Goal: Task Accomplishment & Management: Complete application form

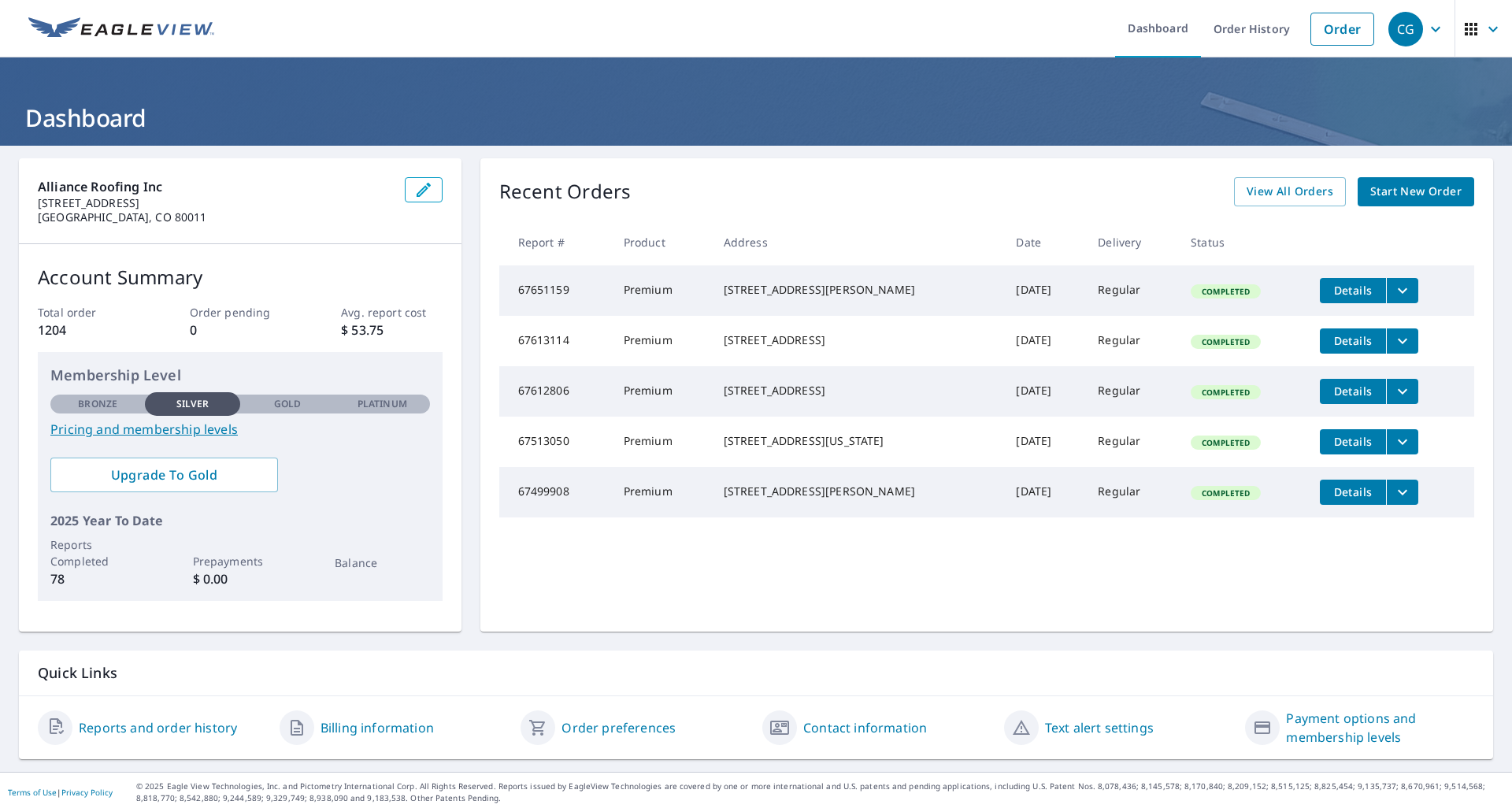
click at [1379, 182] on span "Start New Order" at bounding box center [1416, 192] width 91 height 20
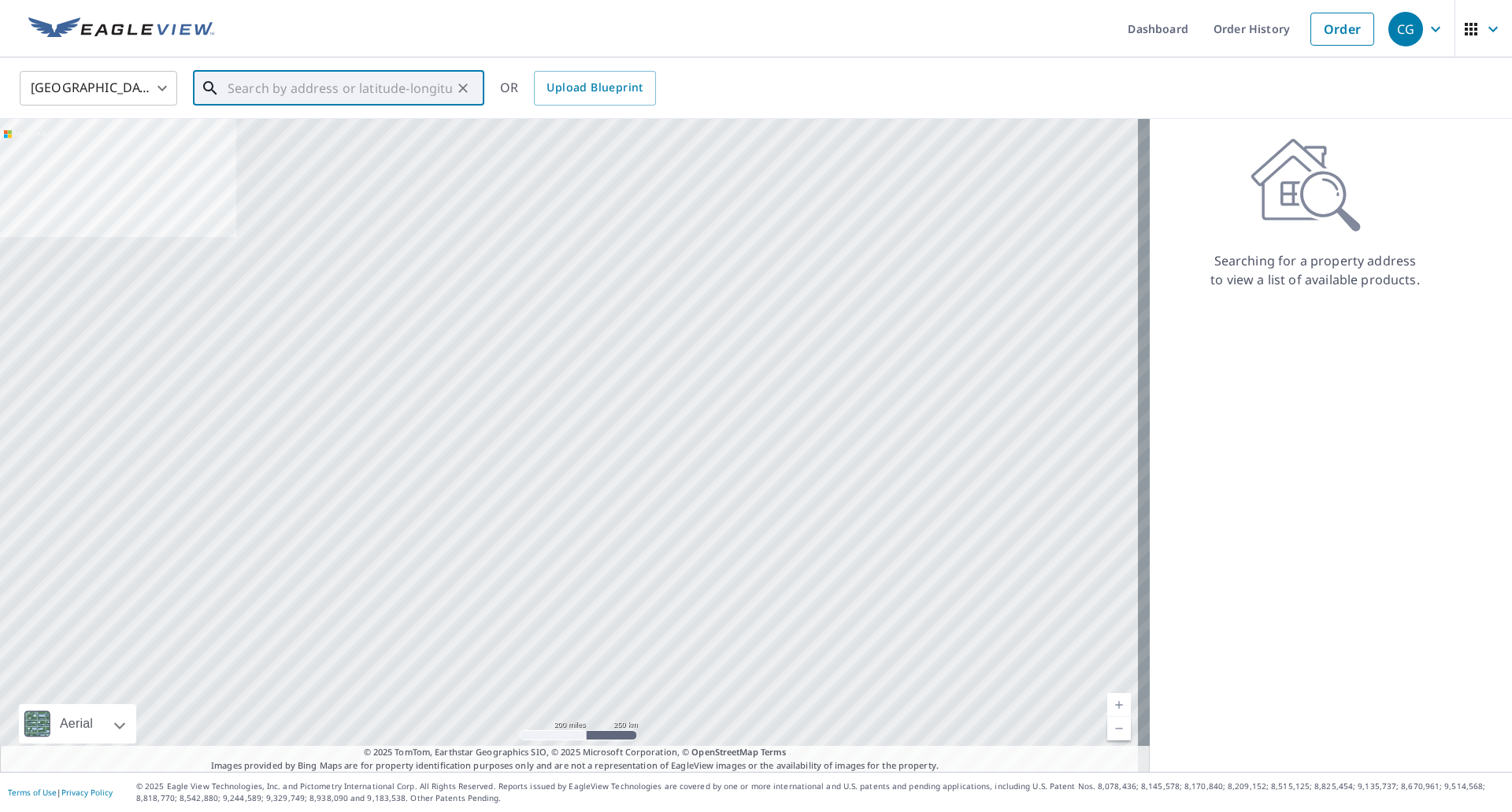
click at [350, 85] on input "text" at bounding box center [340, 88] width 224 height 44
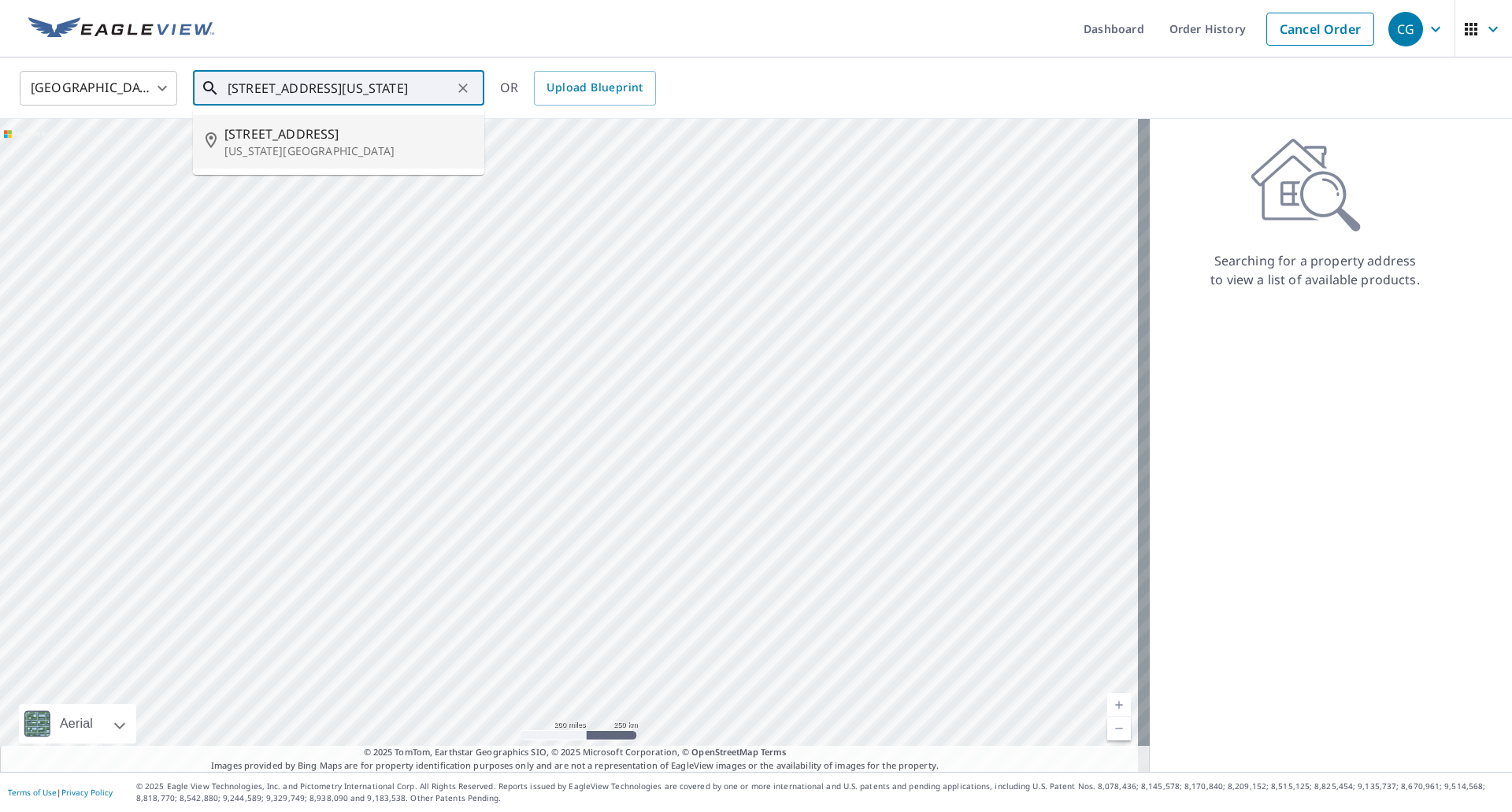
click at [289, 156] on p "[US_STATE][GEOGRAPHIC_DATA]" at bounding box center [348, 151] width 247 height 16
type input "[STREET_ADDRESS][US_STATE]"
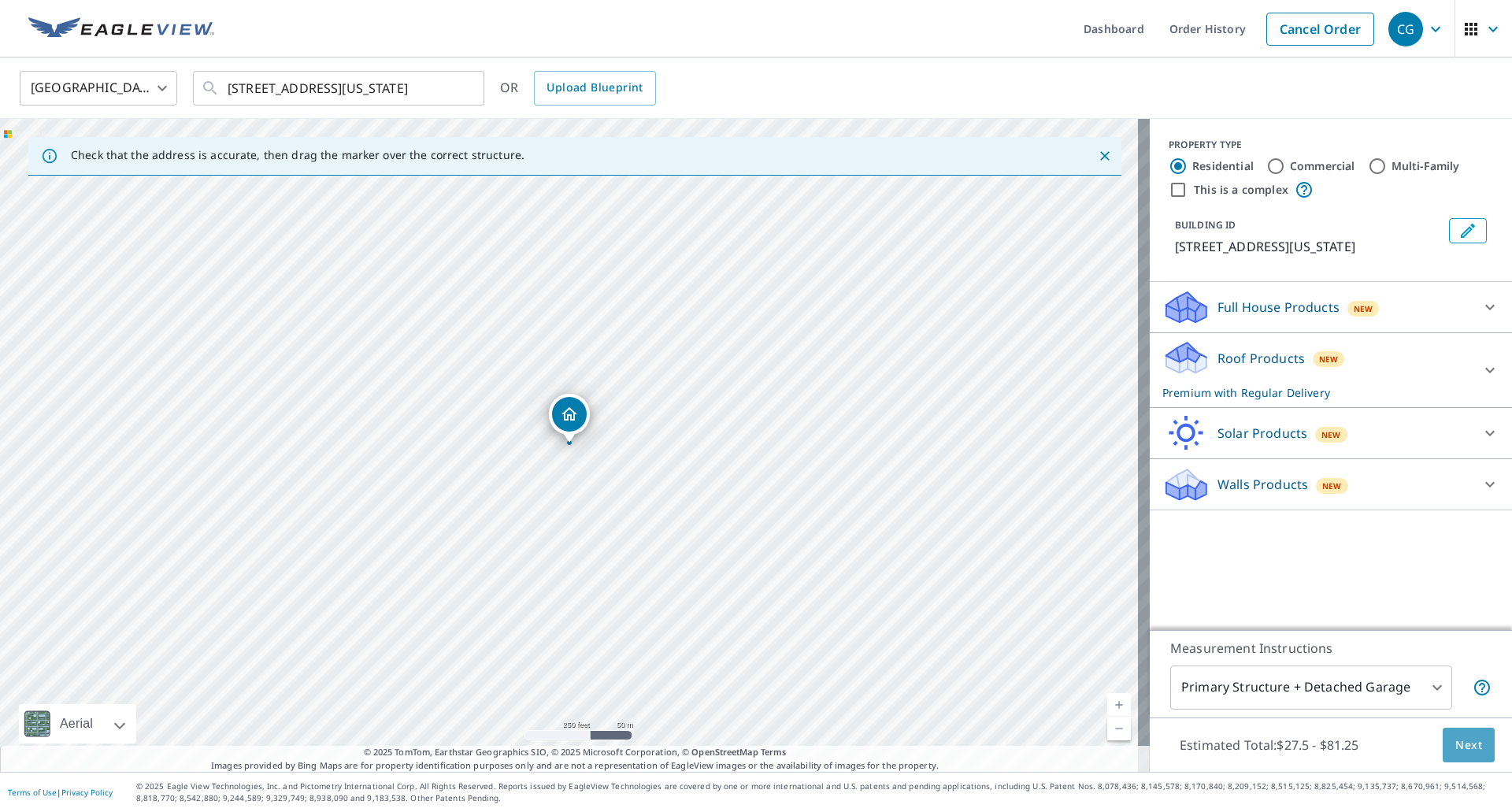
click at [1461, 753] on span "Next" at bounding box center [1469, 746] width 27 height 20
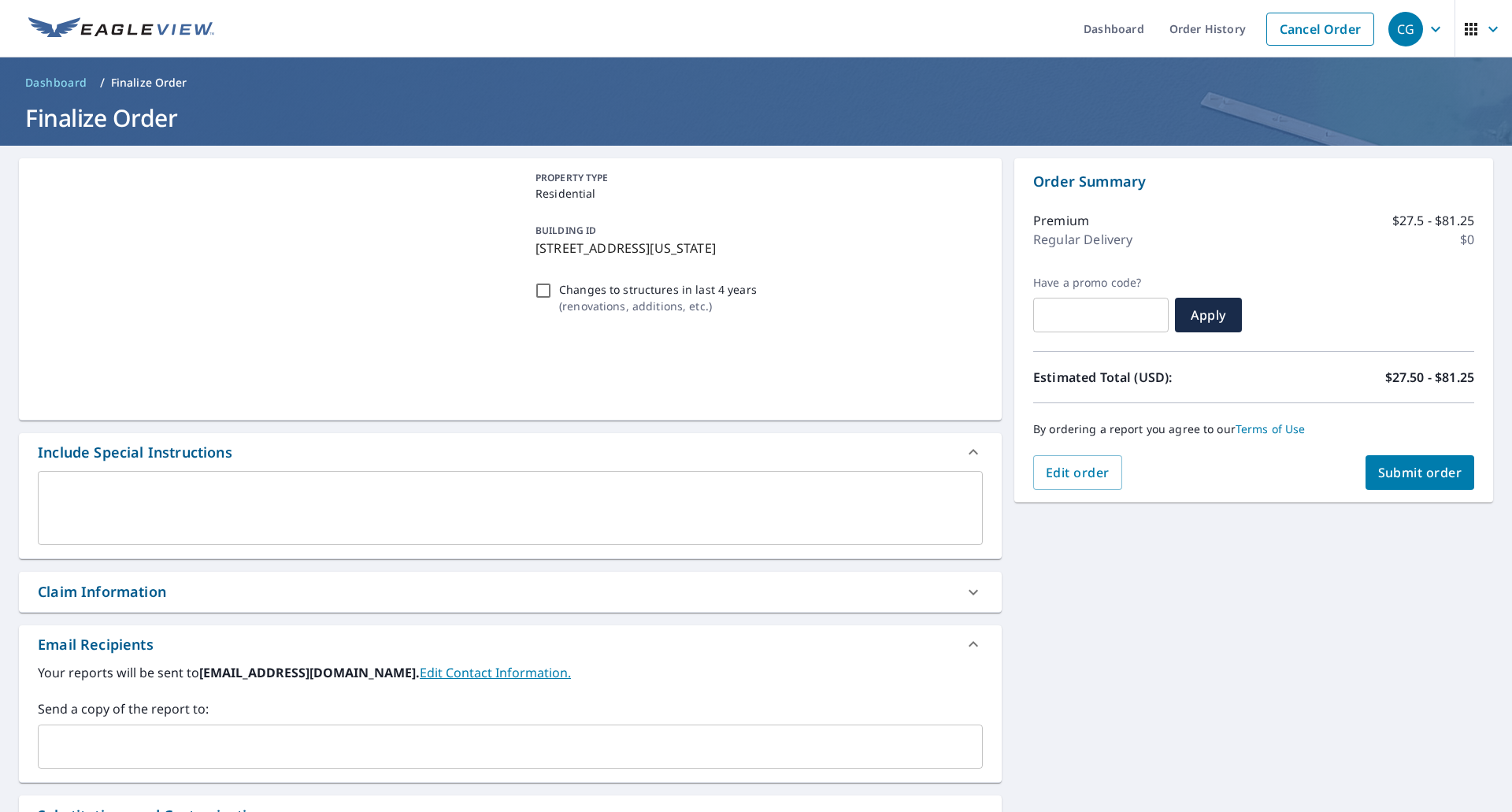
click at [217, 755] on input "text" at bounding box center [498, 747] width 907 height 30
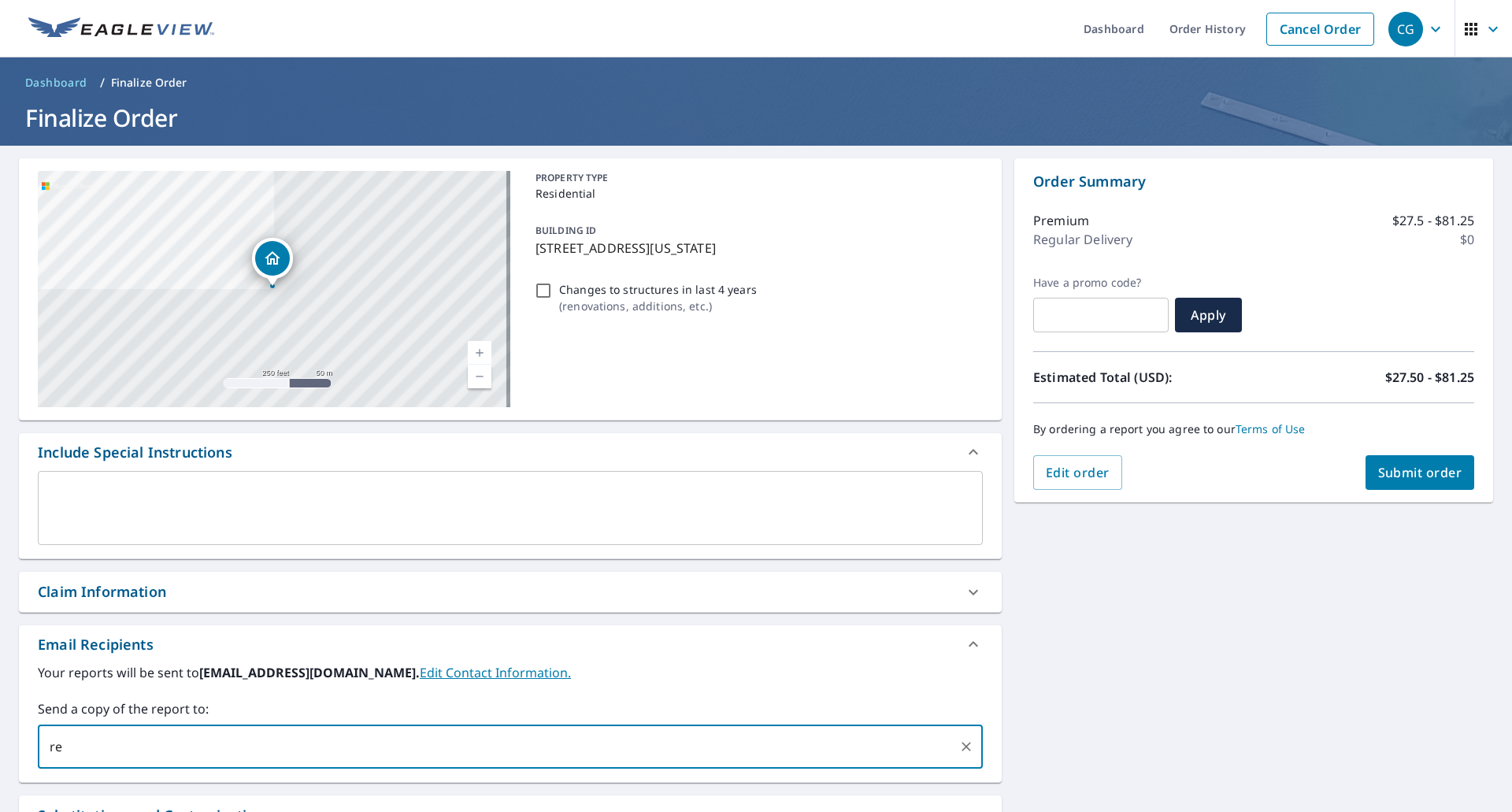
type input "[EMAIL_ADDRESS][DOMAIN_NAME]"
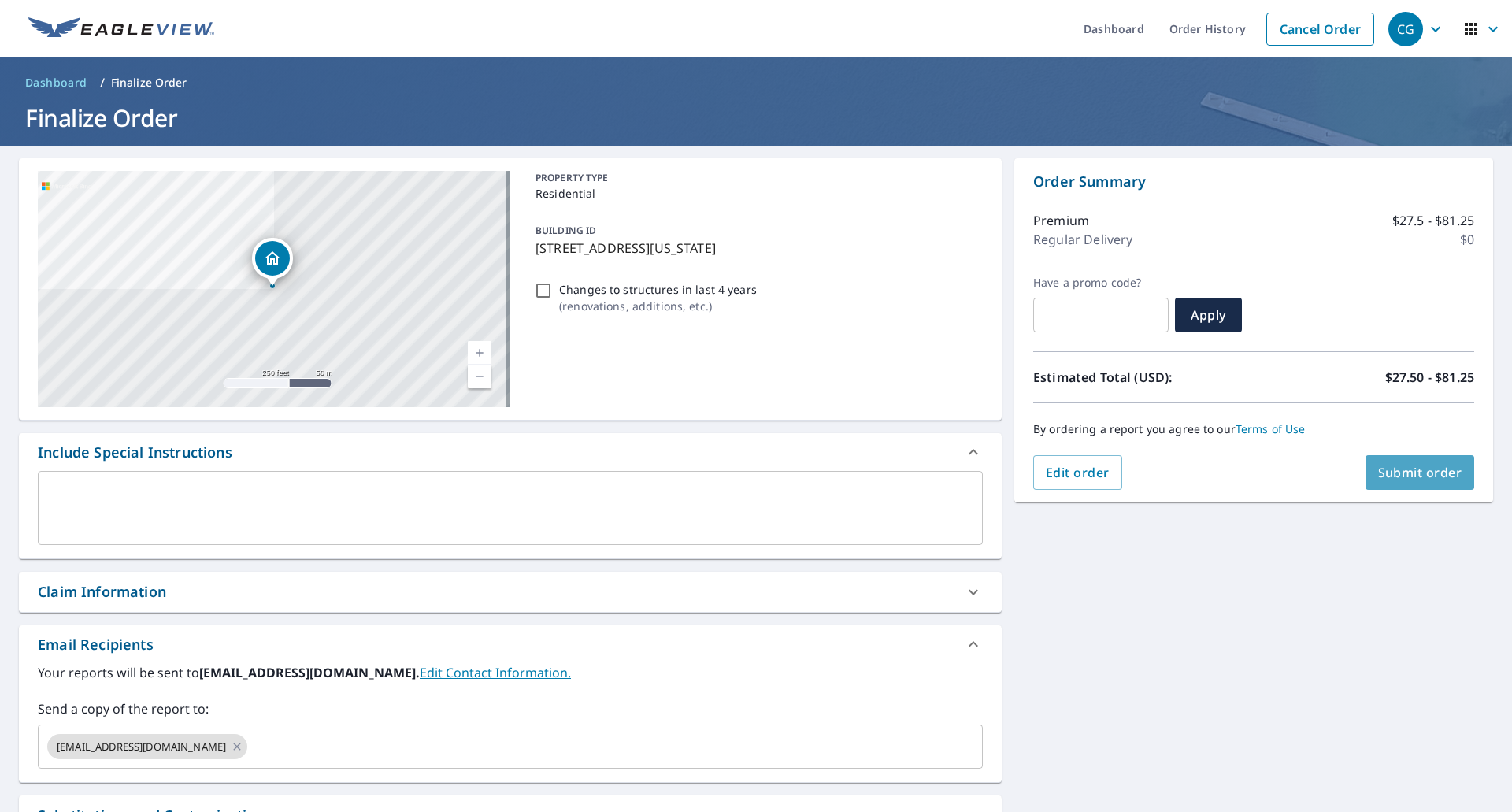
click at [1391, 463] on button "Submit order" at bounding box center [1420, 472] width 110 height 34
checkbox input "true"
